Goal: Information Seeking & Learning: Learn about a topic

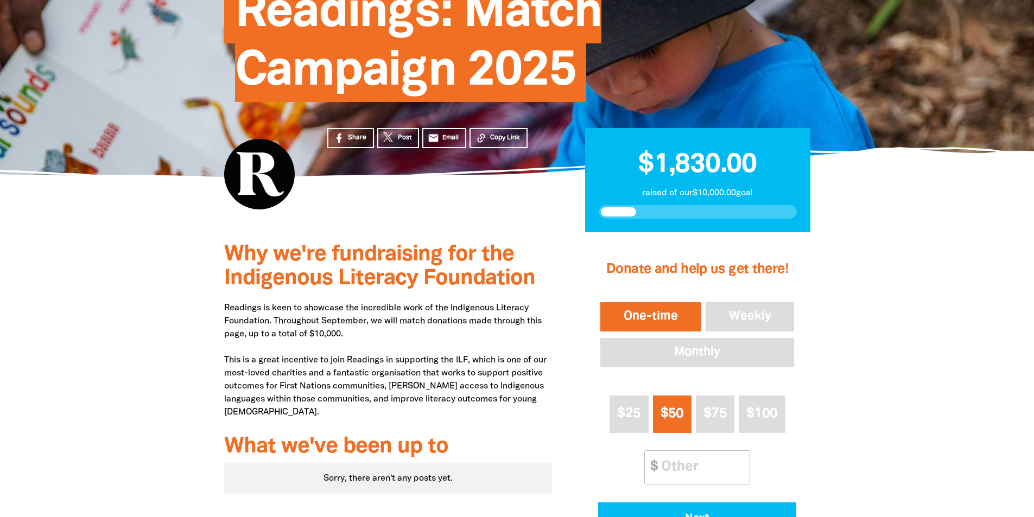
scroll to position [109, 0]
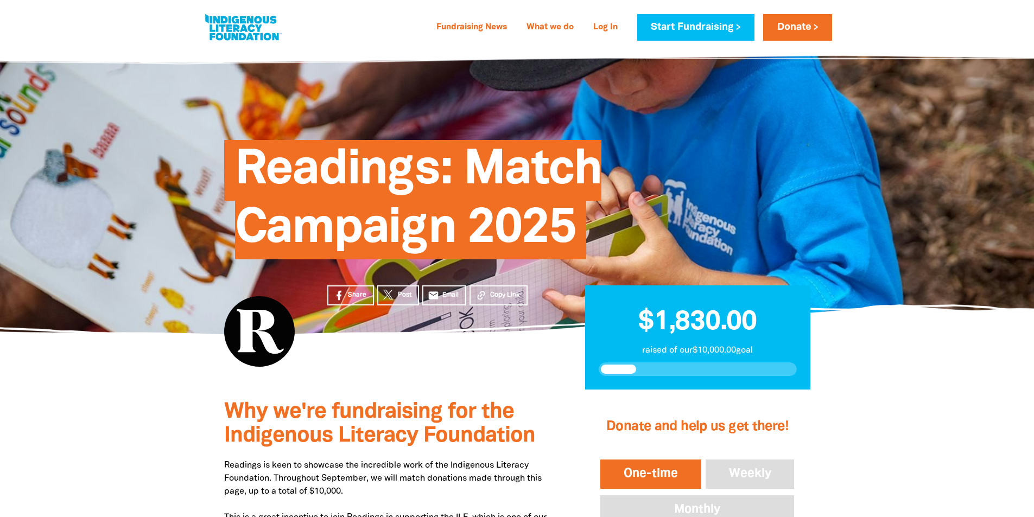
scroll to position [109, 0]
